Goal: Task Accomplishment & Management: Complete application form

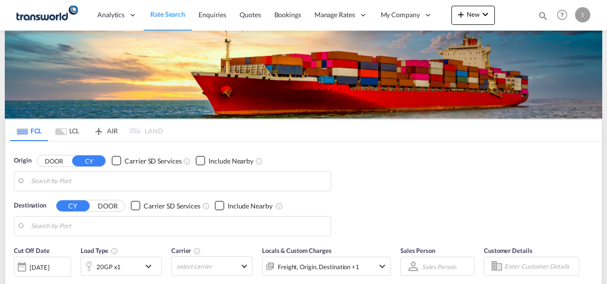
type input "Mundra, INMUN"
type input "[GEOGRAPHIC_DATA], [GEOGRAPHIC_DATA]"
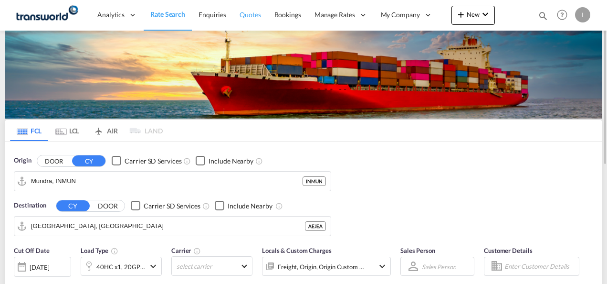
click at [247, 14] on span "Quotes" at bounding box center [250, 15] width 21 height 8
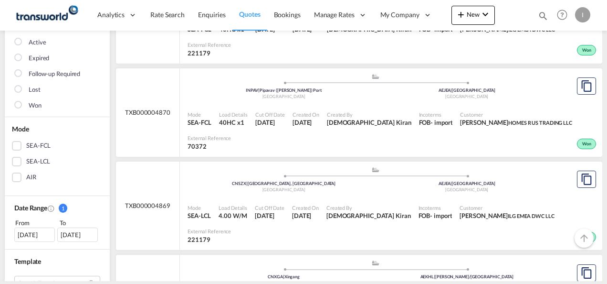
scroll to position [143, 0]
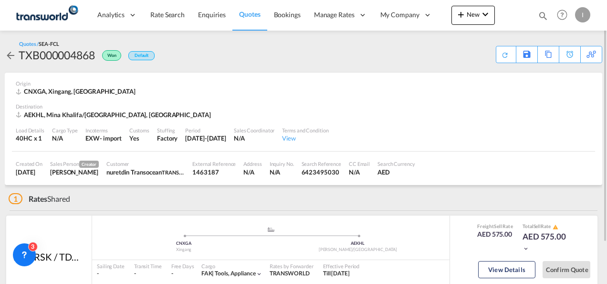
click at [44, 21] on img at bounding box center [46, 14] width 64 height 21
click at [41, 20] on img at bounding box center [46, 14] width 64 height 21
click at [1, 54] on div "Activity Monitor Quotation created 13 hours ago | [PERSON_NAME] Quote Status Ch…" at bounding box center [303, 182] width 607 height 302
click at [6, 56] on md-icon "icon-arrow-left" at bounding box center [10, 55] width 11 height 11
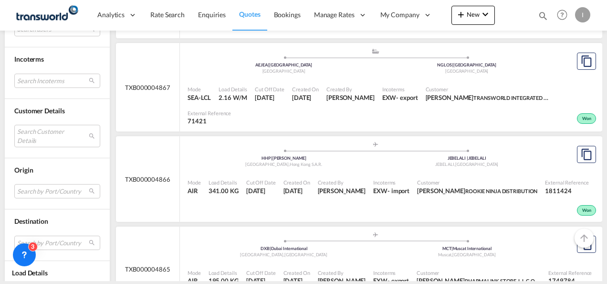
scroll to position [478, 0]
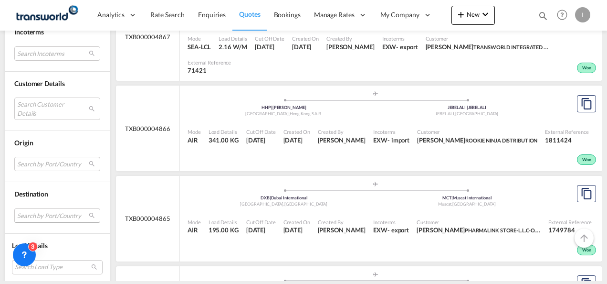
click at [33, 208] on md-select "Search by Port/Country JPNIC nichinan [GEOGRAPHIC_DATA] AEAMF mussafah [GEOGRAP…" at bounding box center [57, 215] width 86 height 14
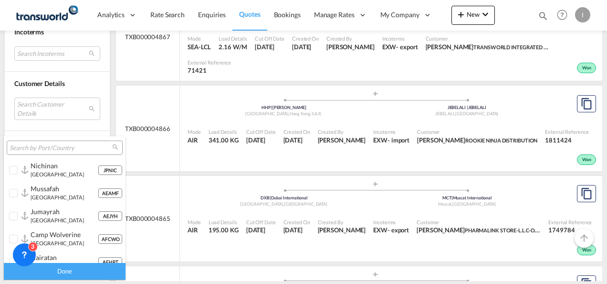
click at [33, 149] on input "search" at bounding box center [61, 148] width 103 height 9
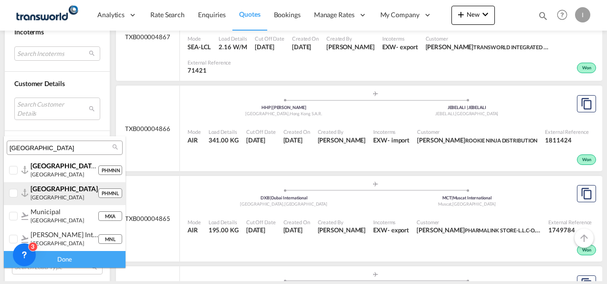
type input "[GEOGRAPHIC_DATA]"
click at [49, 192] on span "[GEOGRAPHIC_DATA]" at bounding box center [64, 188] width 67 height 8
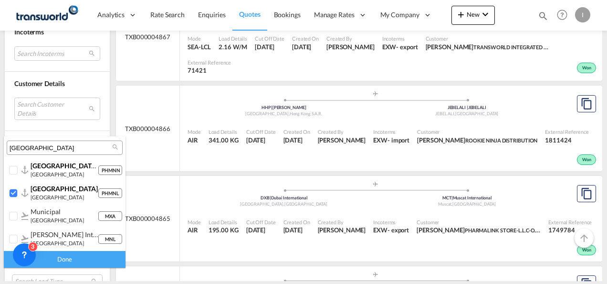
click at [78, 262] on div "Done" at bounding box center [65, 259] width 122 height 17
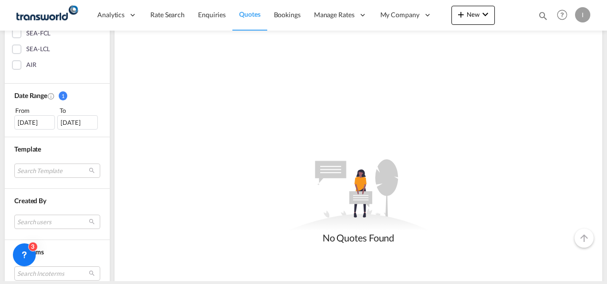
scroll to position [239, 0]
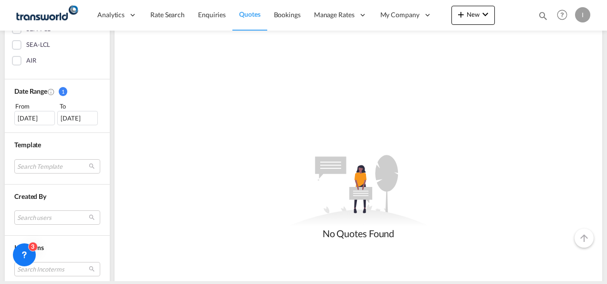
click at [28, 118] on div "[DATE]" at bounding box center [34, 118] width 41 height 14
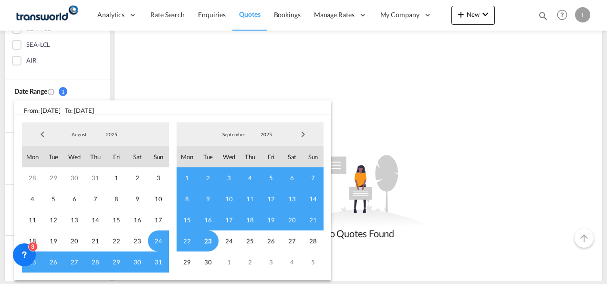
click at [43, 132] on span "Previous Month" at bounding box center [42, 134] width 19 height 19
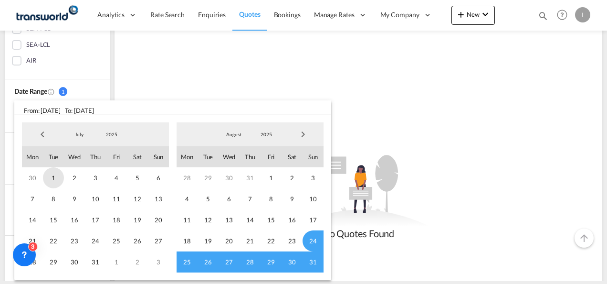
click at [55, 176] on span "1" at bounding box center [53, 177] width 21 height 21
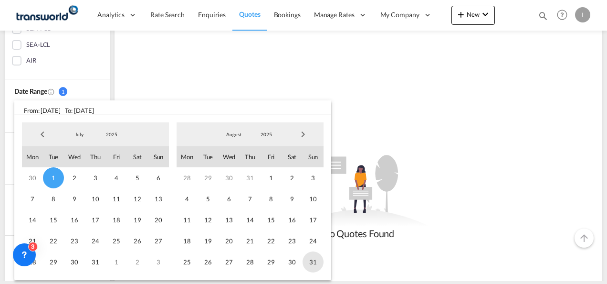
click at [309, 259] on span "31" at bounding box center [313, 261] width 21 height 21
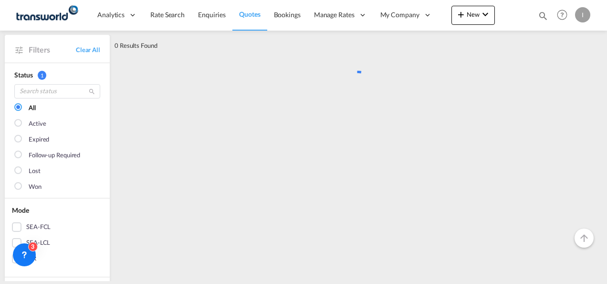
scroll to position [0, 0]
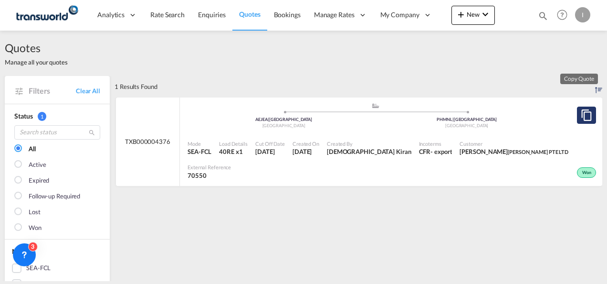
click at [577, 121] on button "Copy Quote" at bounding box center [586, 114] width 19 height 17
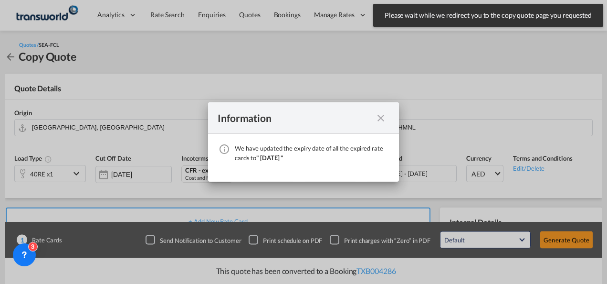
click at [378, 117] on md-icon "icon-close fg-AAA8AD cursor" at bounding box center [380, 117] width 11 height 11
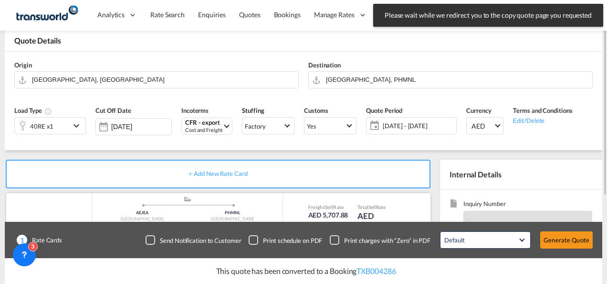
scroll to position [143, 0]
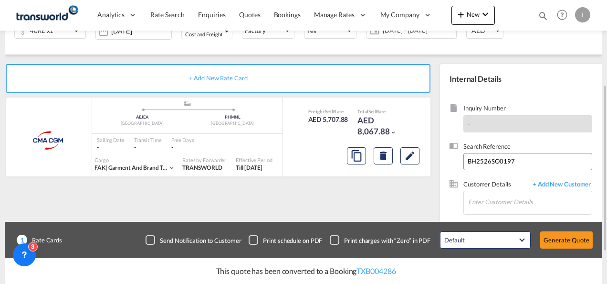
click at [495, 157] on input "BH2526SO0197" at bounding box center [528, 161] width 129 height 17
paste input "TWI 21896"
type input "TWI 21896"
click at [483, 197] on input "Enter Customer Details" at bounding box center [530, 201] width 124 height 21
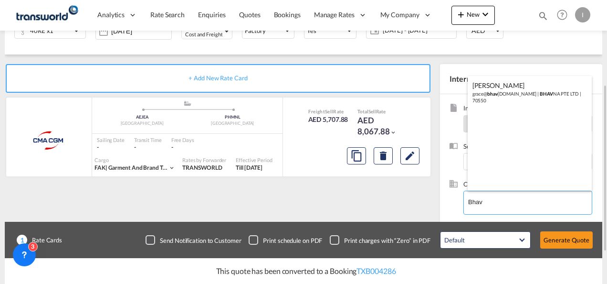
click at [485, 95] on div "[PERSON_NAME] [PERSON_NAME]@ bhav [DOMAIN_NAME] | BHAV NA PTE LTD | 70550" at bounding box center [530, 92] width 125 height 32
type input "[PERSON_NAME] PTE LTD, [PERSON_NAME], [PERSON_NAME][EMAIL_ADDRESS][PERSON_NAME]…"
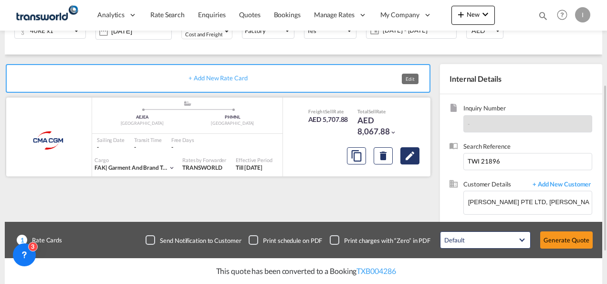
click at [416, 160] on button "Edit" at bounding box center [410, 155] width 19 height 17
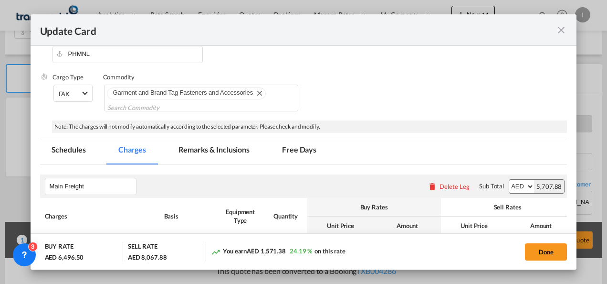
select select "per equipment"
select select "per B/L"
select select "per equipment"
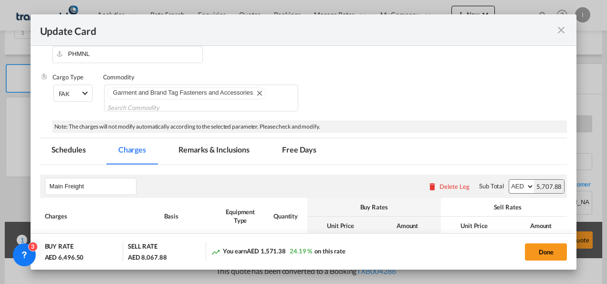
select select "per container"
select select "per equipment"
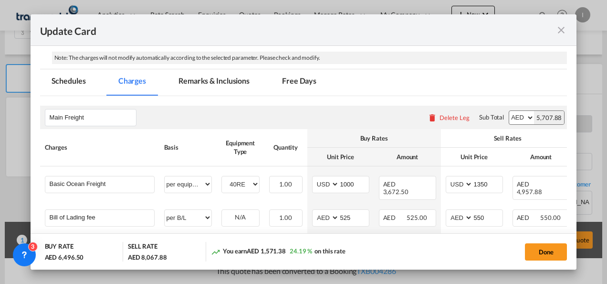
scroll to position [239, 0]
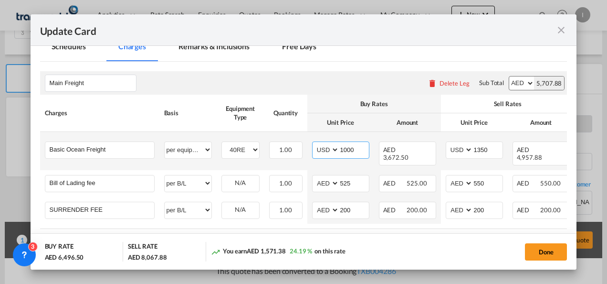
click at [344, 146] on input "1000" at bounding box center [355, 149] width 30 height 14
type input "900"
click at [478, 146] on input "1350" at bounding box center [488, 149] width 30 height 14
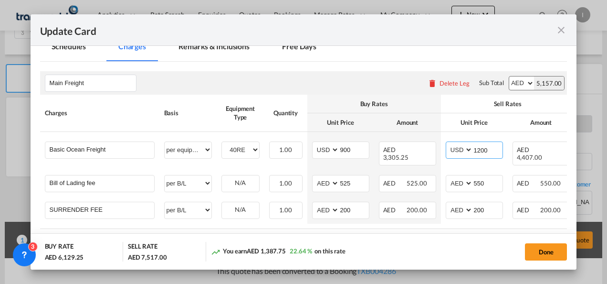
type input "1200"
click at [422, 51] on md-tabs-canvas "Schedules Charges Remarks & Inclusions Free Days Schedules Charges Remarks & In…" at bounding box center [304, 48] width 528 height 26
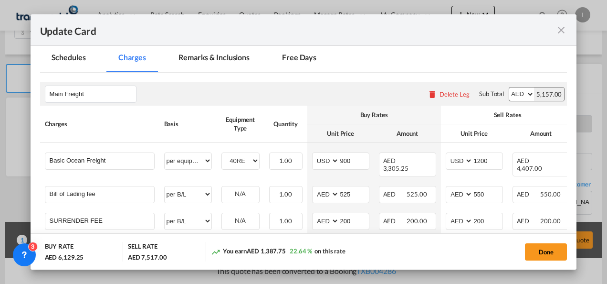
click at [547, 251] on button "Done" at bounding box center [546, 251] width 42 height 17
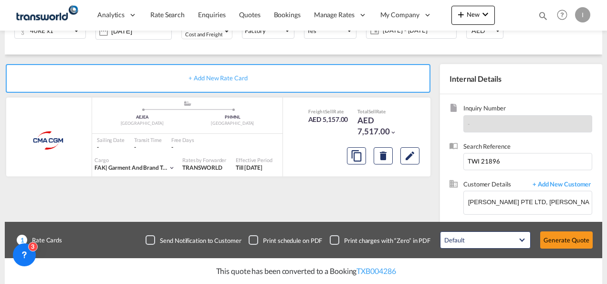
click at [580, 246] on div "Update Card Port of [GEOGRAPHIC_DATA] [GEOGRAPHIC_DATA] T/S Liner/Carrier CMA C…" at bounding box center [303, 142] width 607 height 284
click at [574, 244] on button "Generate Quote" at bounding box center [567, 239] width 53 height 17
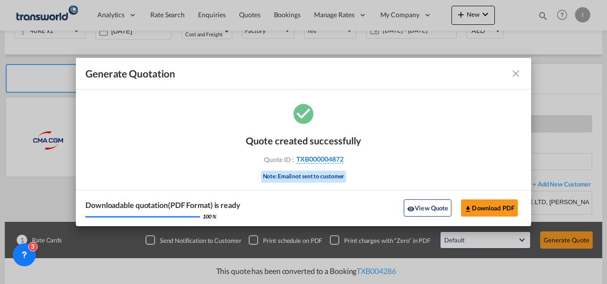
click at [313, 161] on span "TXB000004872" at bounding box center [320, 159] width 47 height 9
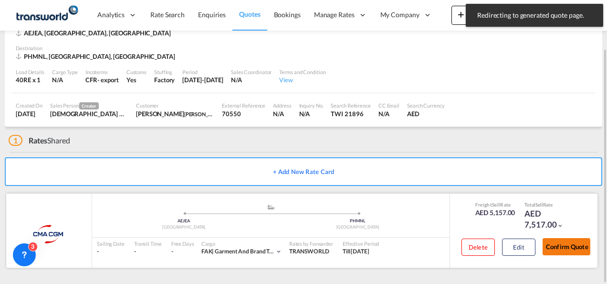
click at [562, 246] on button "Confirm Quote" at bounding box center [567, 246] width 48 height 17
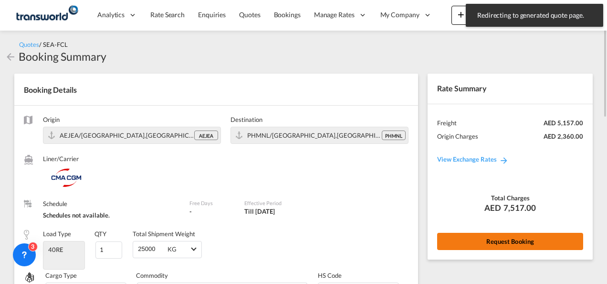
click at [486, 248] on button "Request Booking" at bounding box center [510, 241] width 146 height 17
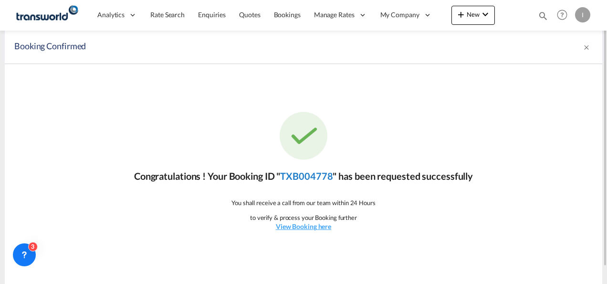
click at [307, 177] on link "TXB004778" at bounding box center [306, 175] width 53 height 11
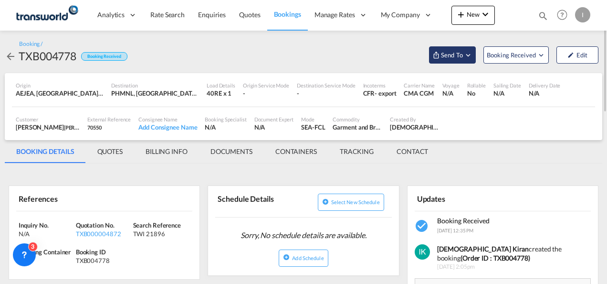
click at [469, 53] on md-icon "Open demo menu" at bounding box center [468, 55] width 9 height 9
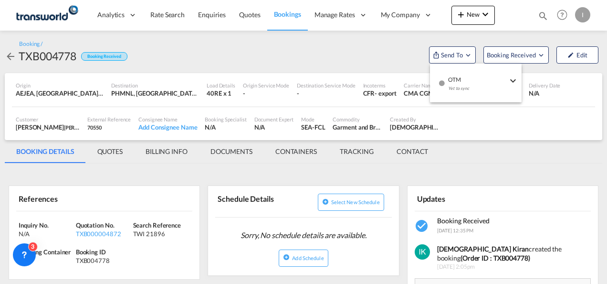
click at [466, 75] on span "OTM" at bounding box center [477, 76] width 59 height 9
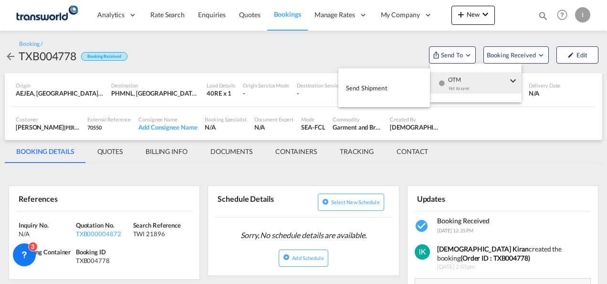
click at [394, 87] on button "Send Shipment" at bounding box center [385, 87] width 92 height 21
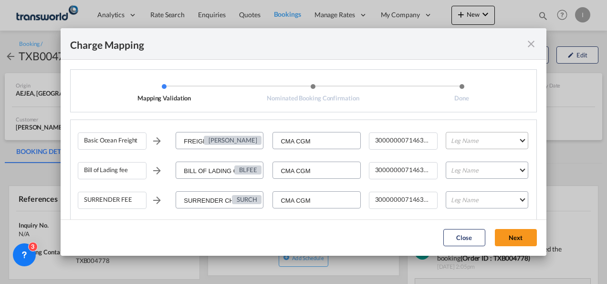
click at [462, 138] on md-select "Leg Name HANDLING ORIGIN VESSEL HANDLING DESTINATION OTHERS TL PICK UP CUSTOMS …" at bounding box center [487, 140] width 83 height 17
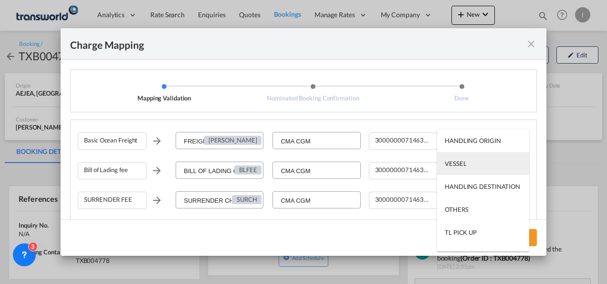
click at [464, 162] on div "VESSEL" at bounding box center [455, 163] width 21 height 9
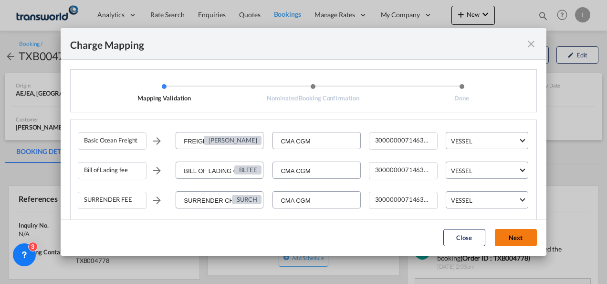
click at [508, 236] on button "Next" at bounding box center [516, 237] width 42 height 17
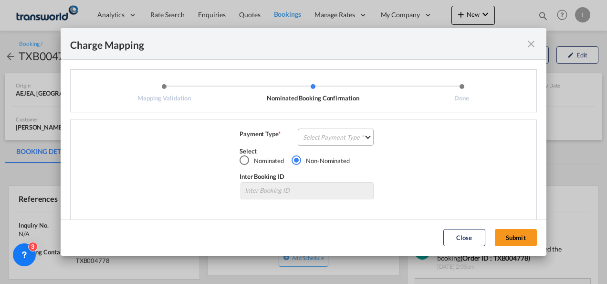
click at [321, 131] on md-select "Select Payment Type COLLECT PREPAID" at bounding box center [336, 136] width 76 height 17
click at [0, 0] on md-option "COLLECT" at bounding box center [0, 0] width 0 height 0
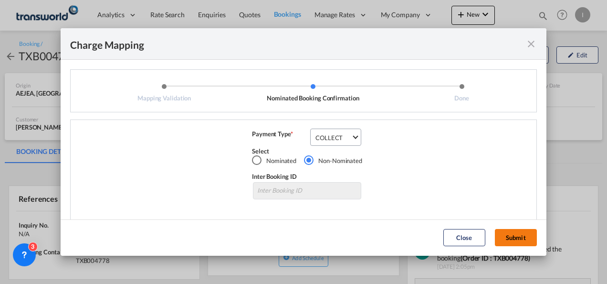
click at [515, 234] on button "Submit" at bounding box center [516, 237] width 42 height 17
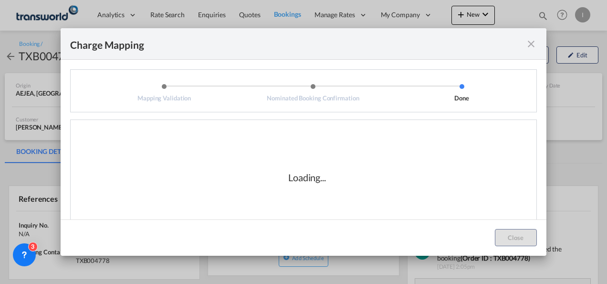
click at [284, 180] on div "Loading..." at bounding box center [308, 176] width 96 height 13
drag, startPoint x: 284, startPoint y: 180, endPoint x: 349, endPoint y: 184, distance: 65.6
click at [349, 184] on div "Loading..." at bounding box center [307, 177] width 459 height 96
click at [349, 185] on div "Loading..." at bounding box center [307, 177] width 459 height 96
drag, startPoint x: 349, startPoint y: 180, endPoint x: 348, endPoint y: 186, distance: 6.2
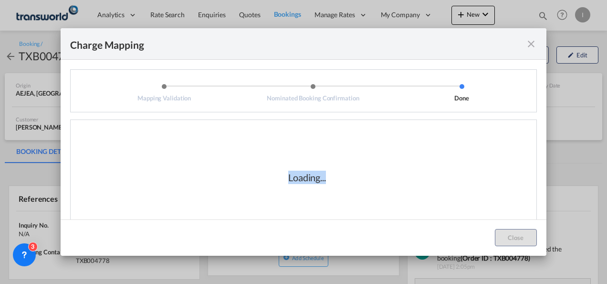
click at [349, 180] on div "Loading..." at bounding box center [308, 176] width 96 height 13
click at [330, 190] on div "Loading..." at bounding box center [307, 177] width 459 height 96
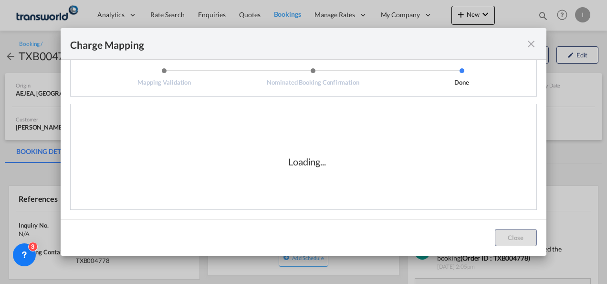
click at [288, 162] on div "Loading..." at bounding box center [307, 161] width 38 height 13
drag, startPoint x: 287, startPoint y: 162, endPoint x: 416, endPoint y: 196, distance: 133.4
click at [416, 196] on div "Loading..." at bounding box center [307, 162] width 459 height 96
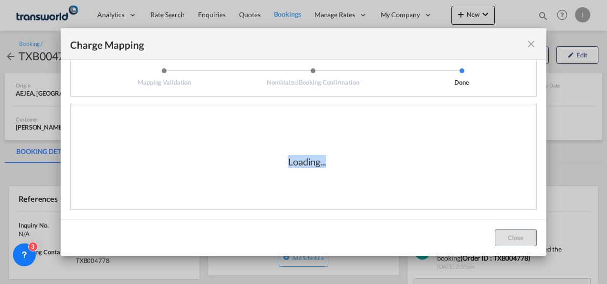
click at [416, 195] on div "Loading..." at bounding box center [307, 162] width 459 height 96
drag, startPoint x: 416, startPoint y: 195, endPoint x: 400, endPoint y: 193, distance: 16.8
click at [400, 193] on div "Loading..." at bounding box center [307, 162] width 459 height 96
click at [339, 183] on div "Loading..." at bounding box center [307, 162] width 459 height 96
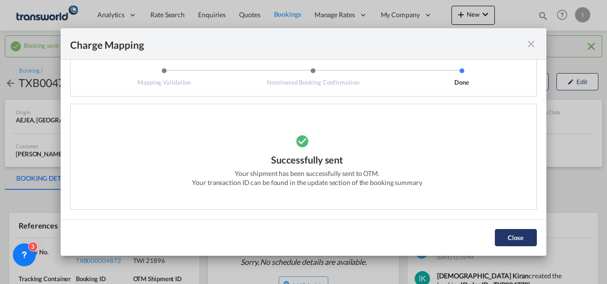
click at [505, 234] on button "Close" at bounding box center [516, 237] width 42 height 17
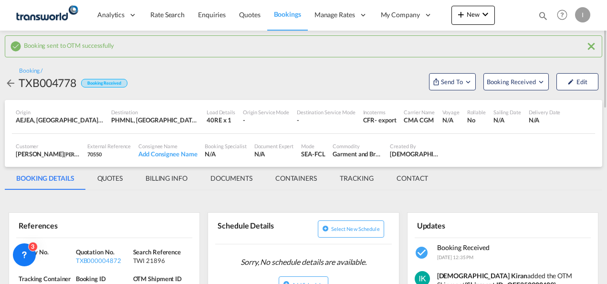
scroll to position [143, 0]
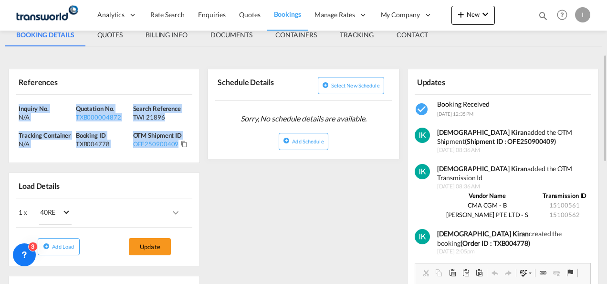
drag, startPoint x: 176, startPoint y: 141, endPoint x: 1, endPoint y: 108, distance: 177.9
click at [1, 108] on div "Booking sent to OTM successfully Booking / TXB004778 Booking Received Send To B…" at bounding box center [303, 236] width 607 height 698
copy div "Inquiry No. N/A Quotation No. TXB000004872 Search Reference TWI 21896 Tracking …"
